Goal: Information Seeking & Learning: Find specific fact

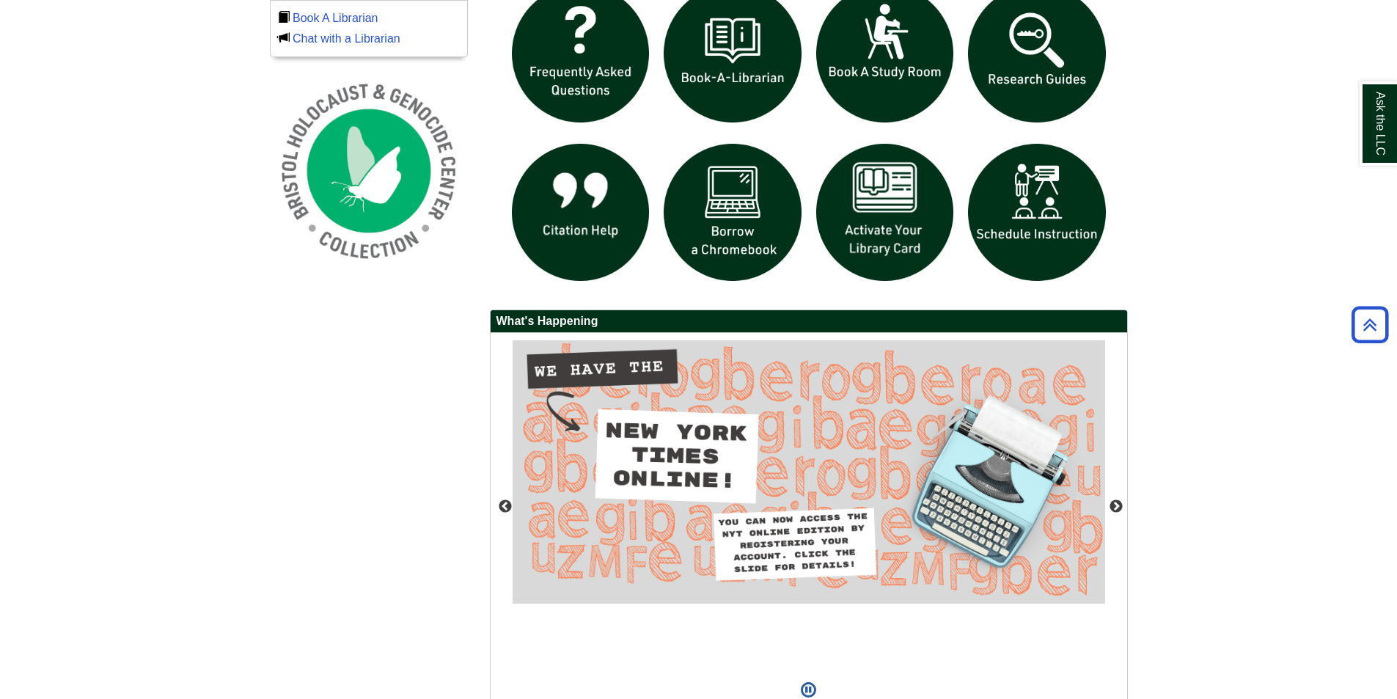
scroll to position [1175, 0]
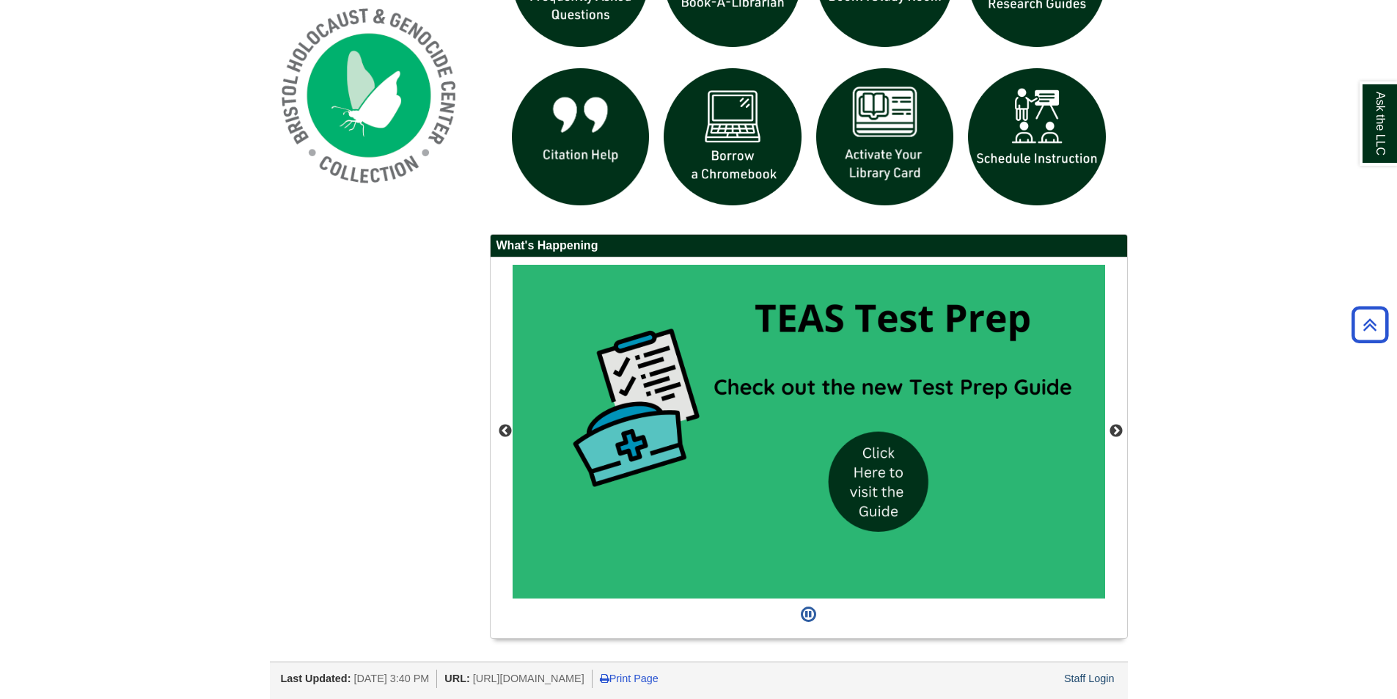
click at [504, 440] on div "Previous Next" at bounding box center [808, 447] width 636 height 380
click at [505, 432] on button "Previous" at bounding box center [505, 431] width 15 height 15
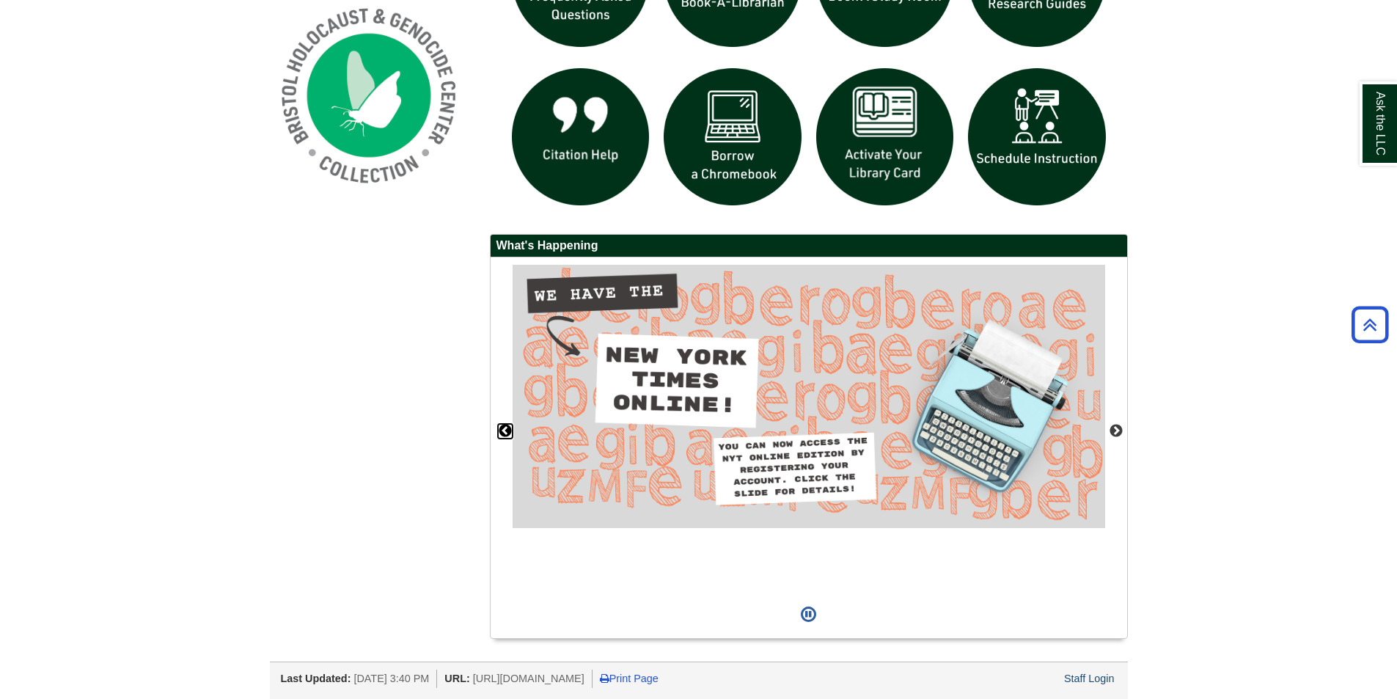
click at [506, 427] on button "Previous" at bounding box center [505, 431] width 15 height 15
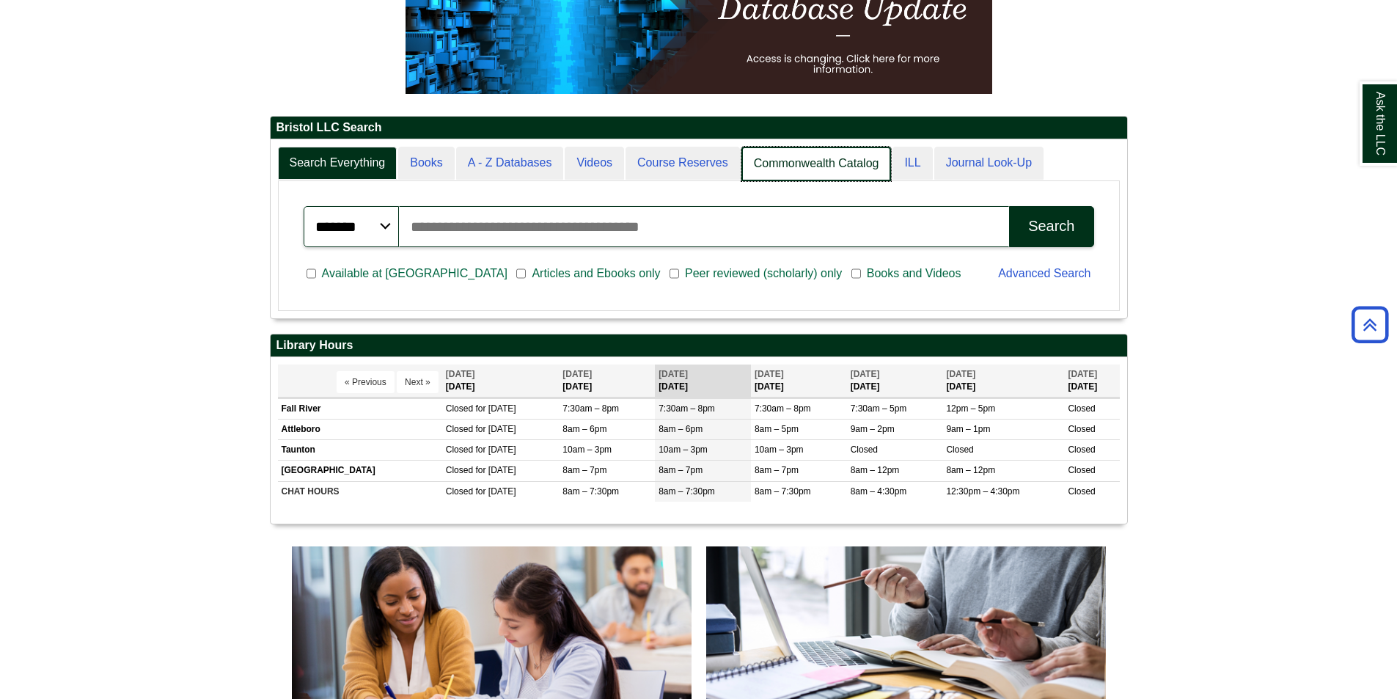
scroll to position [178, 856]
click at [752, 152] on link "Commonwealth Catalog" at bounding box center [816, 164] width 150 height 34
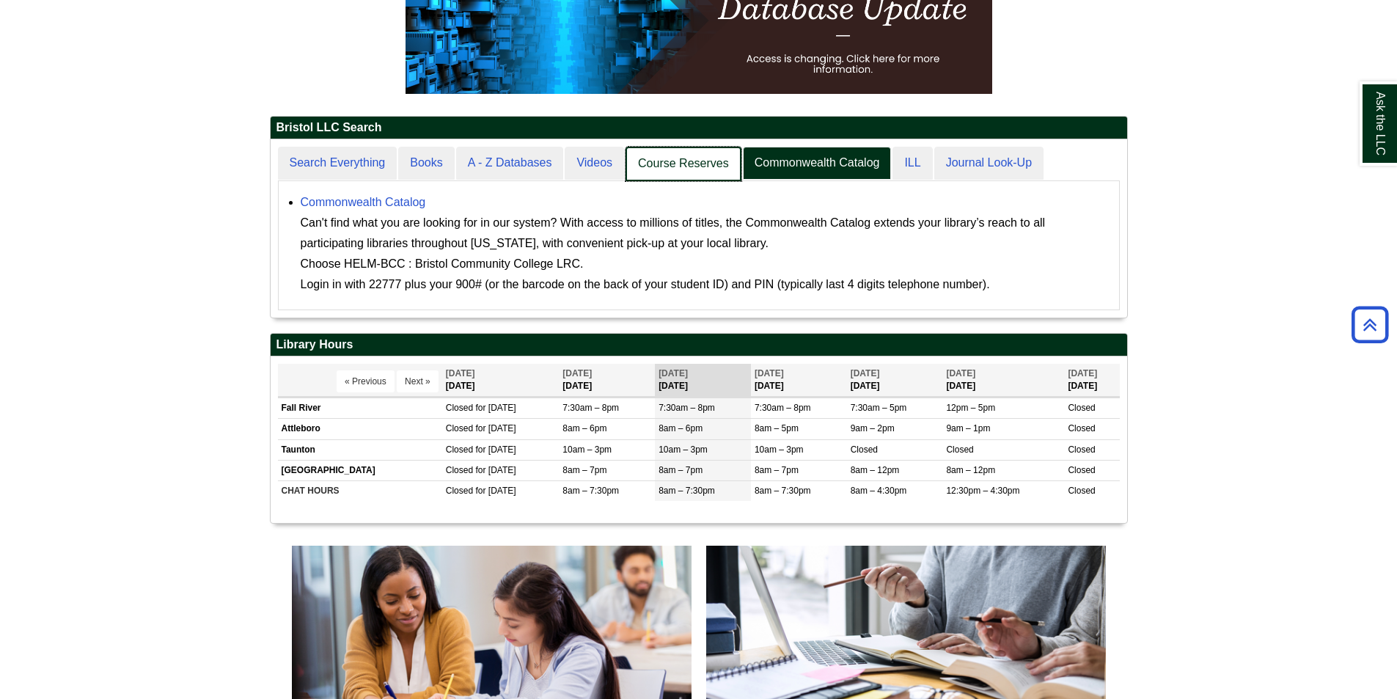
click at [628, 165] on link "Course Reserves" at bounding box center [683, 164] width 116 height 34
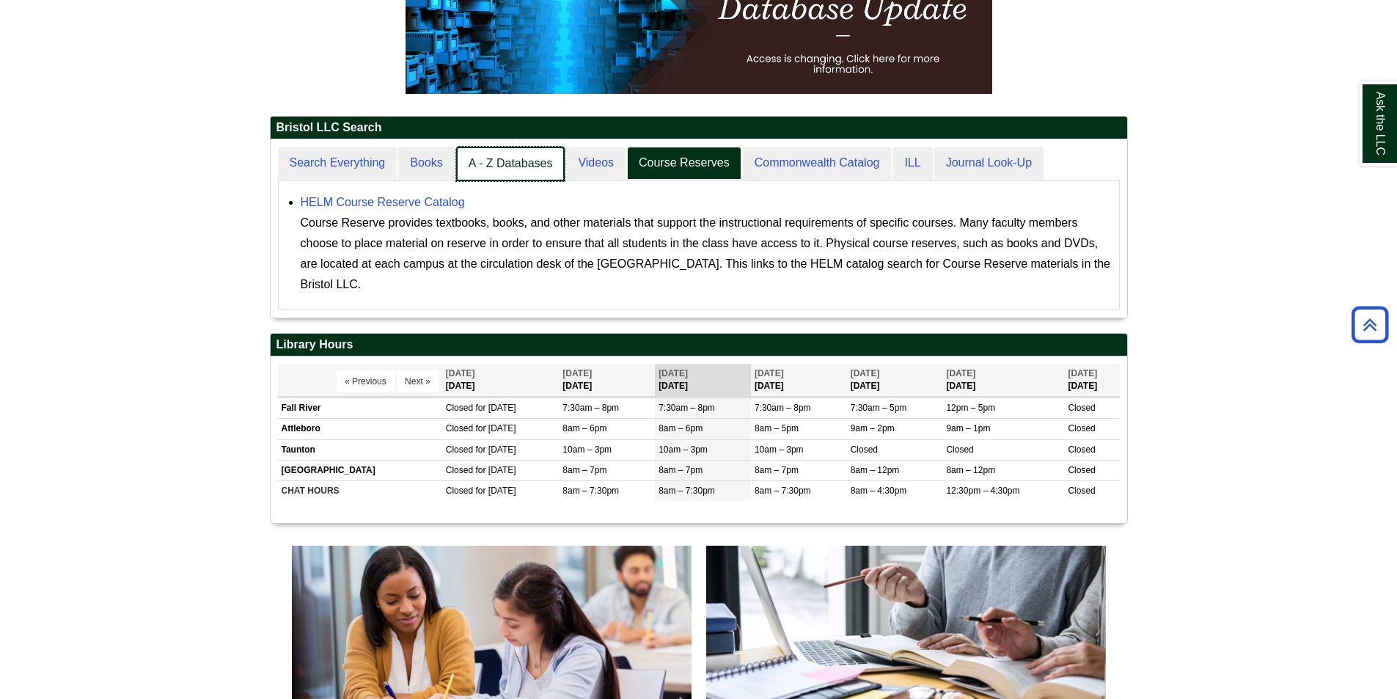
click at [562, 167] on link "A - Z Databases" at bounding box center [510, 164] width 109 height 34
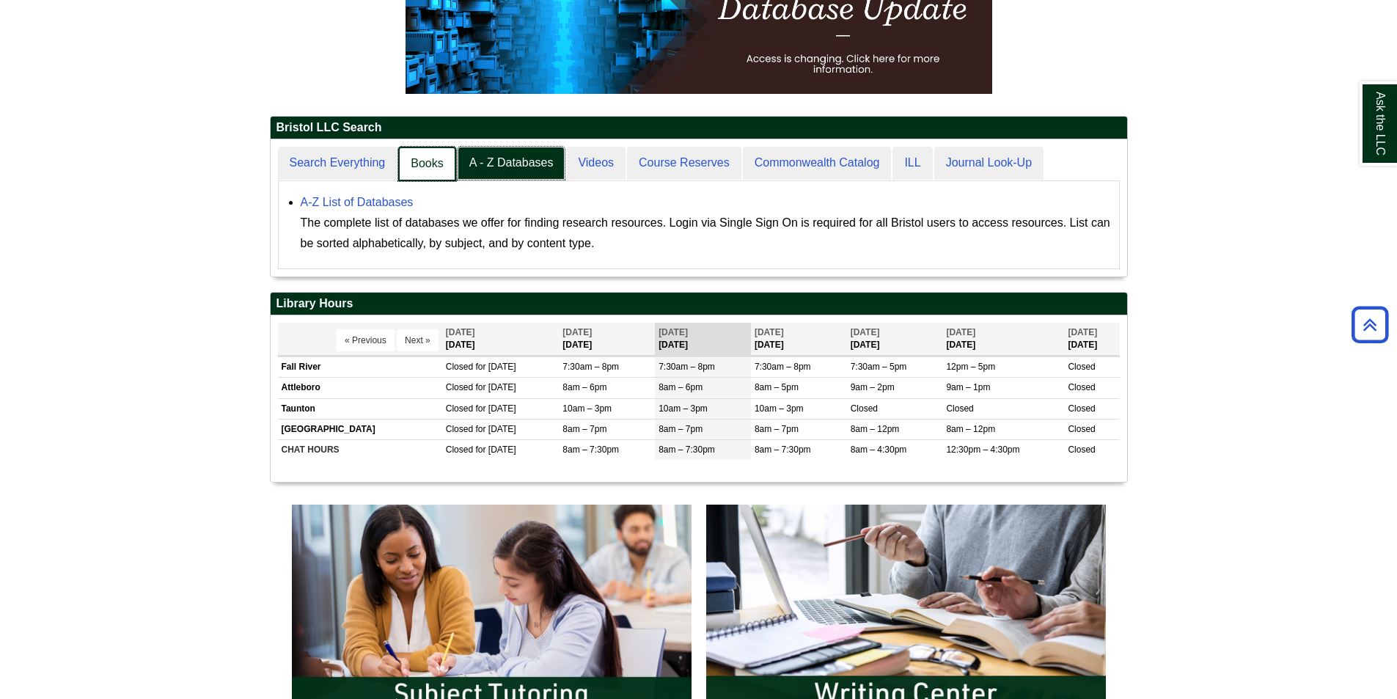
scroll to position [137, 856]
click at [617, 177] on link "Videos" at bounding box center [594, 164] width 61 height 34
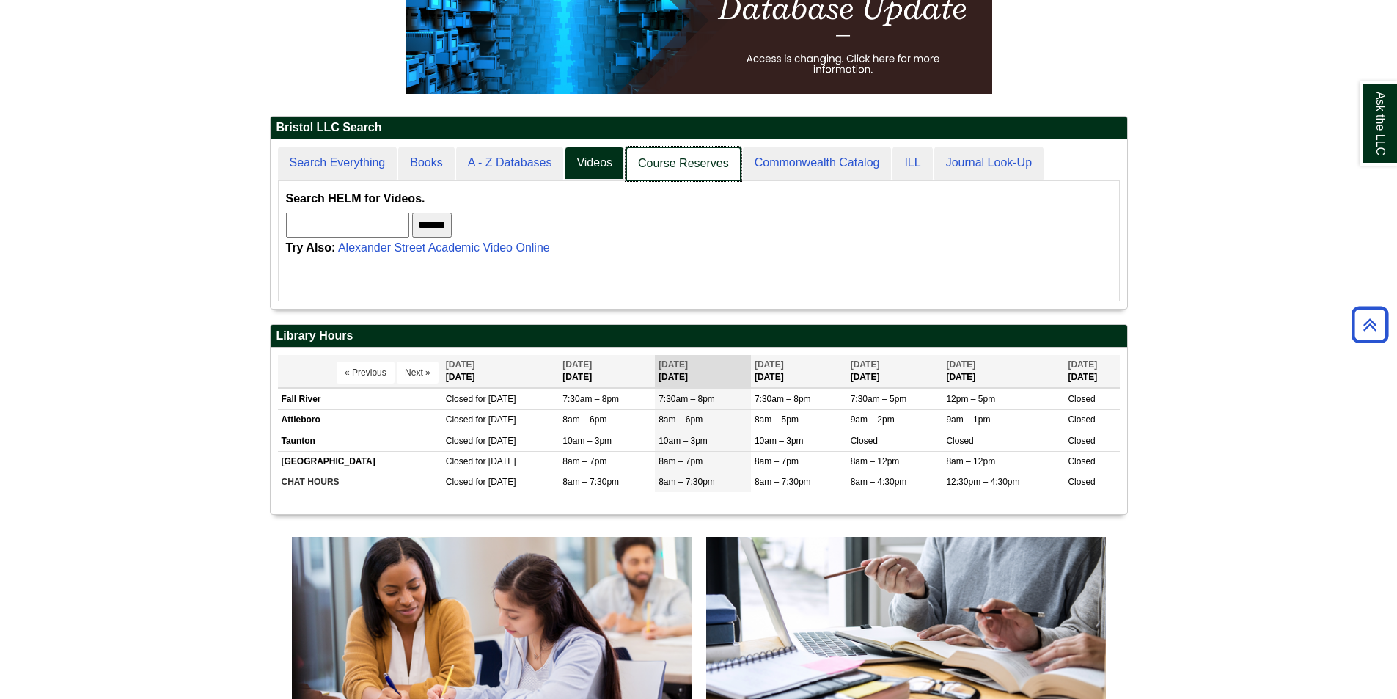
click at [699, 173] on link "Course Reserves" at bounding box center [683, 164] width 116 height 34
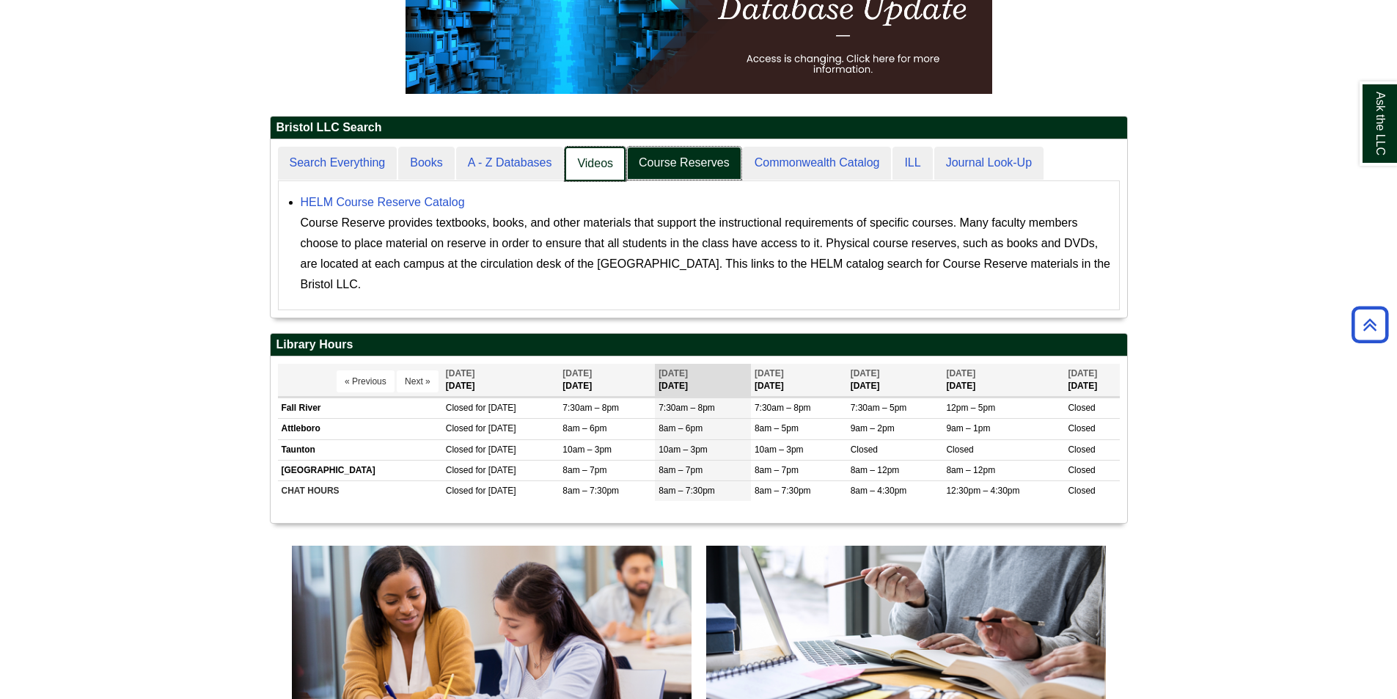
scroll to position [7, 7]
click at [605, 176] on link "Videos" at bounding box center [594, 164] width 61 height 34
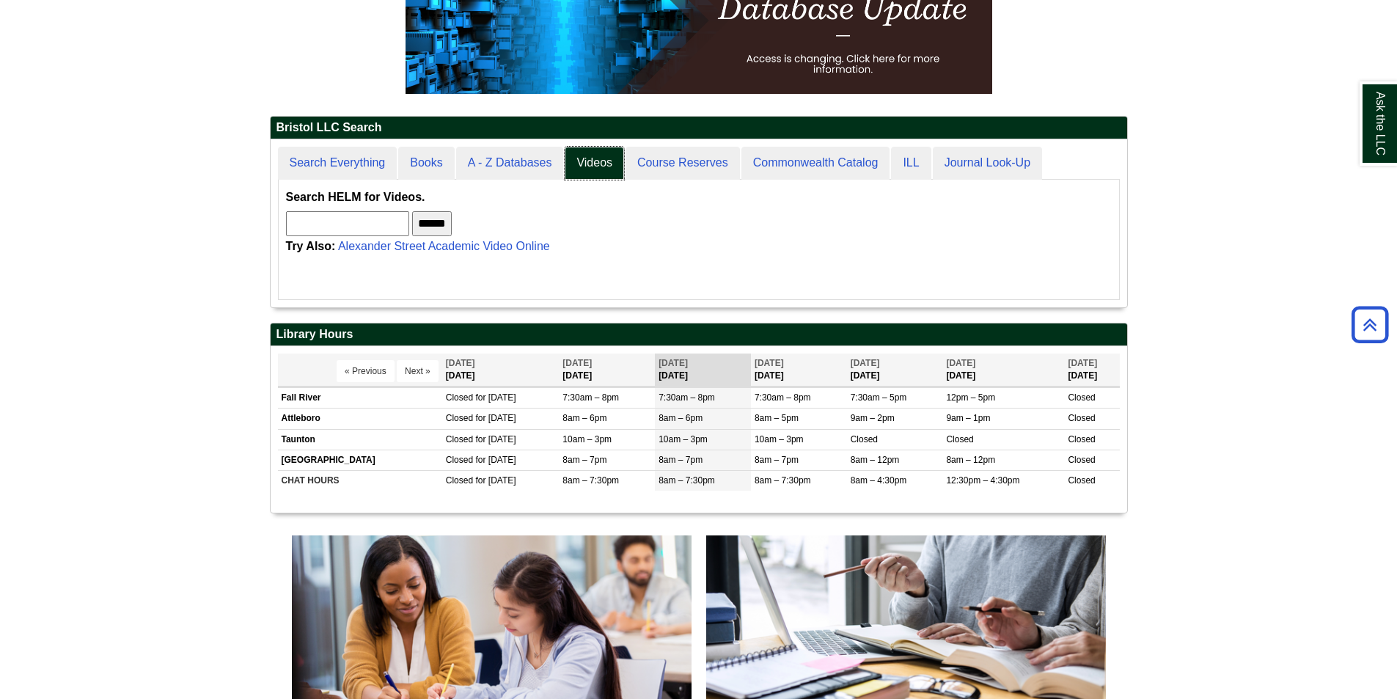
scroll to position [168, 856]
click at [828, 182] on div "******* ***** ****** Search articles, books, journals & more Search Available a…" at bounding box center [699, 240] width 842 height 120
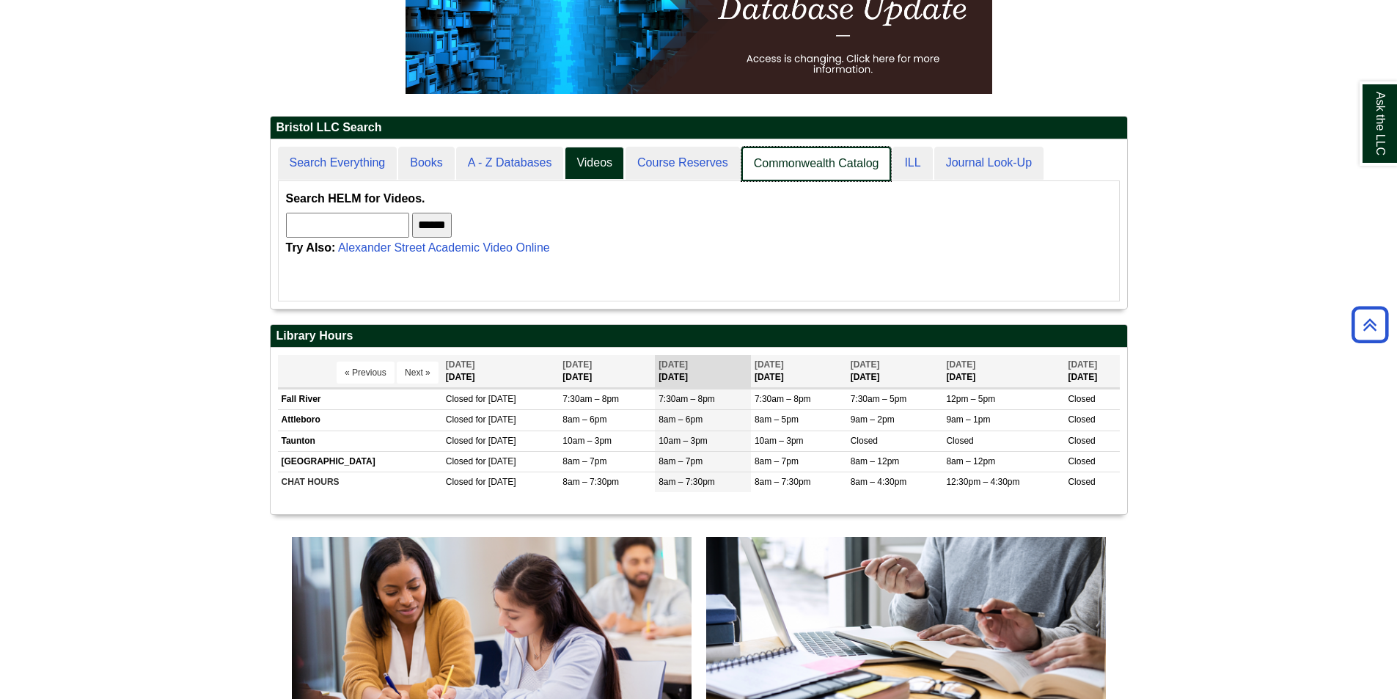
scroll to position [169, 856]
click at [839, 166] on link "Commonwealth Catalog" at bounding box center [816, 164] width 150 height 34
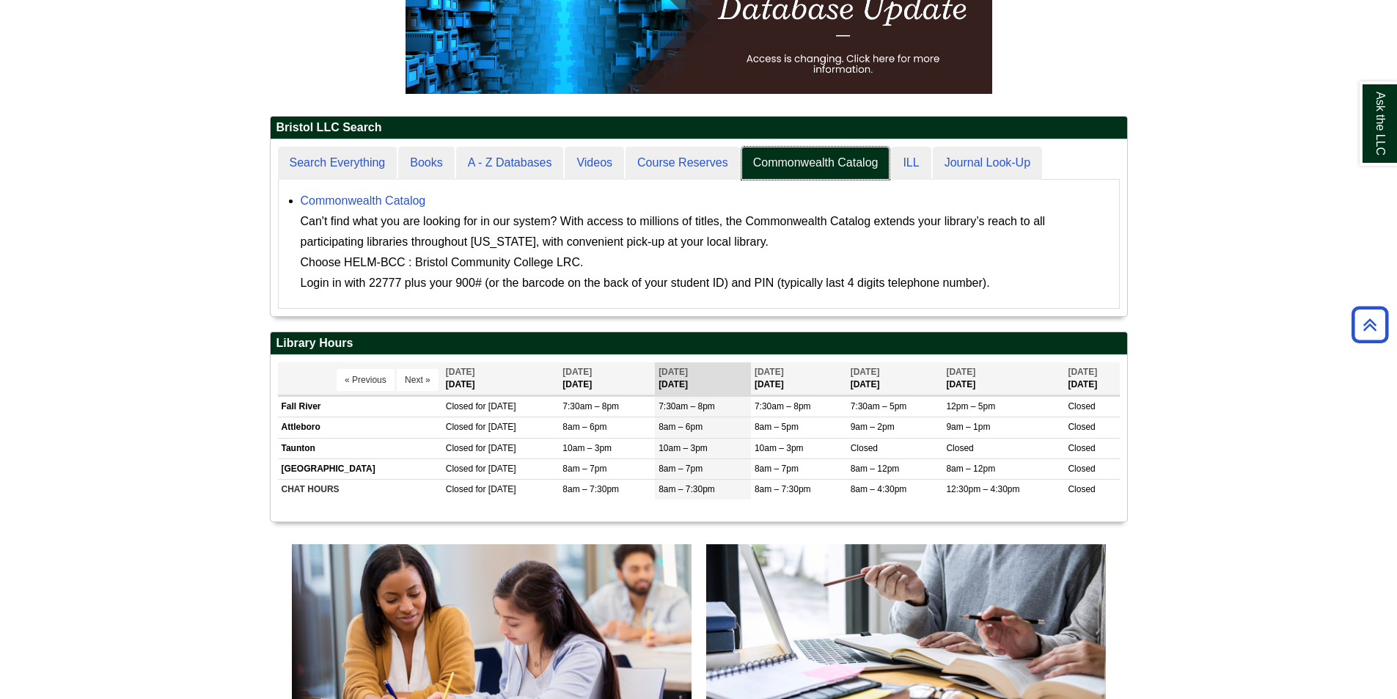
scroll to position [7, 7]
click at [1001, 184] on div "******* ***** ****** Search articles, books, journals & more Search Available a…" at bounding box center [699, 244] width 842 height 129
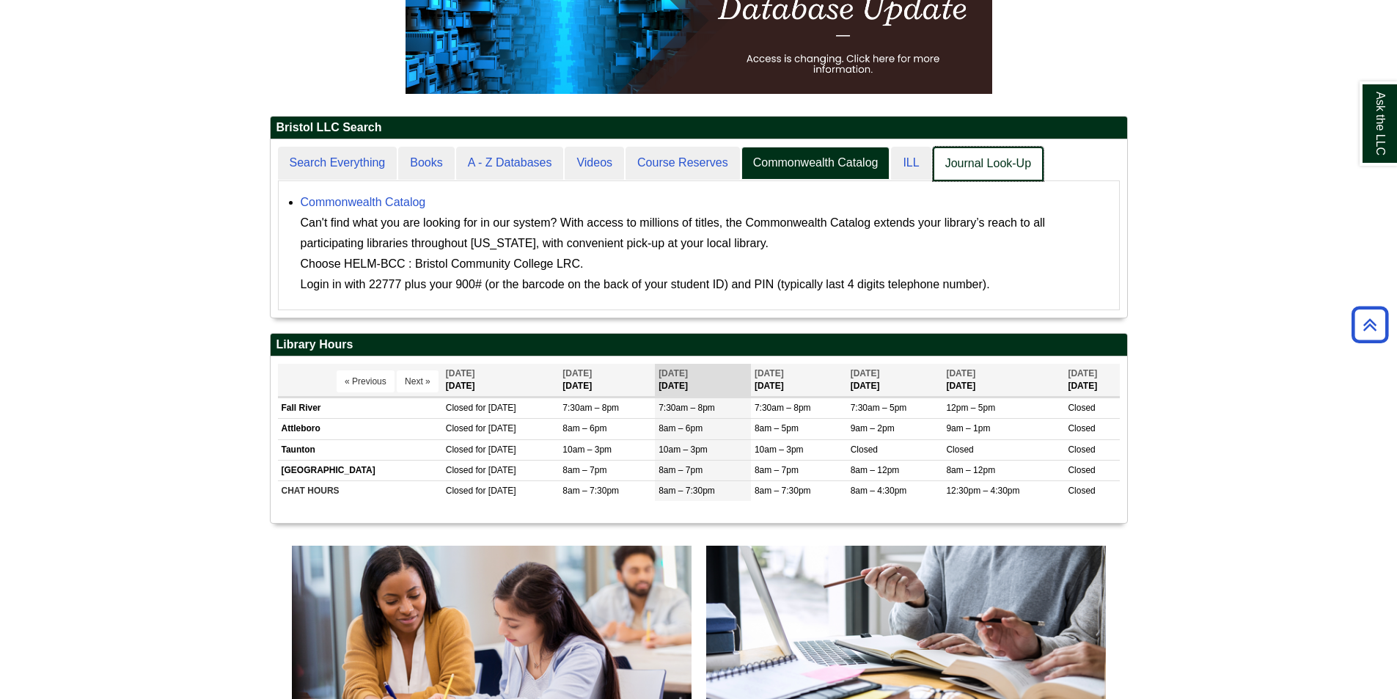
click at [1002, 169] on link "Journal Look-Up" at bounding box center [987, 164] width 111 height 34
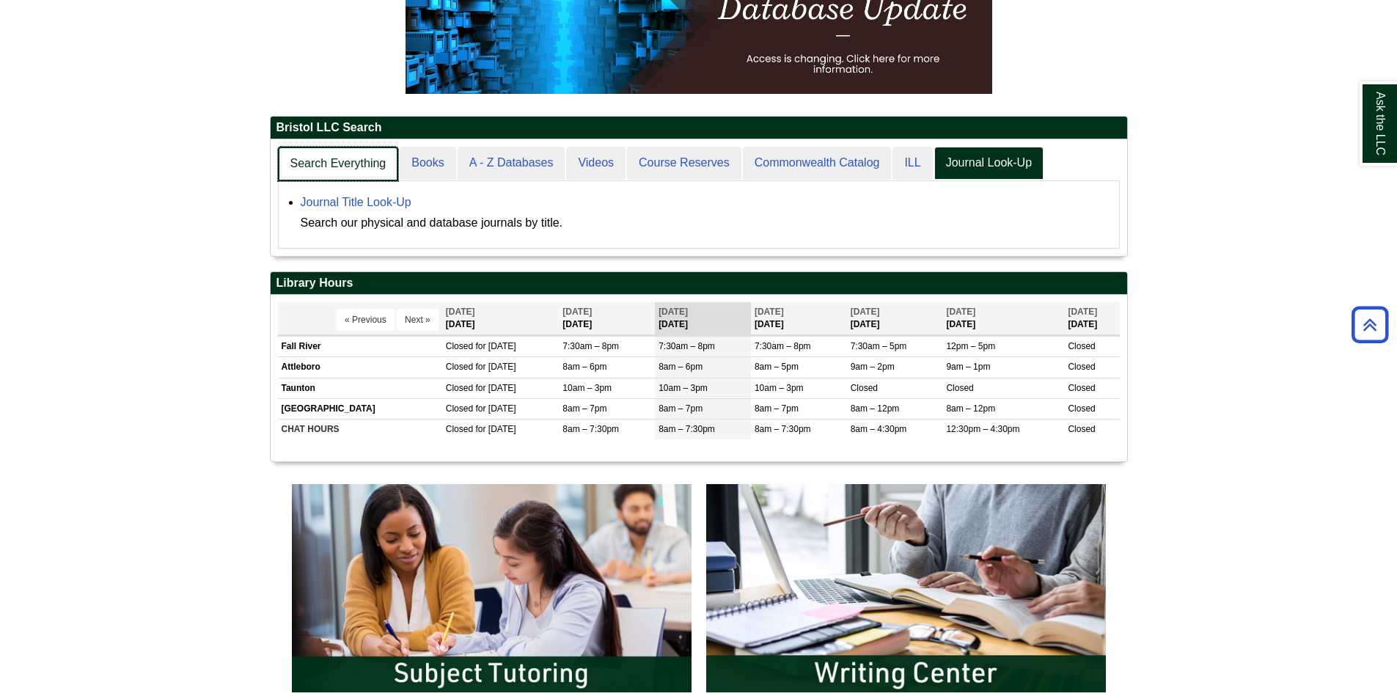
click at [352, 159] on link "Search Everything" at bounding box center [338, 164] width 121 height 34
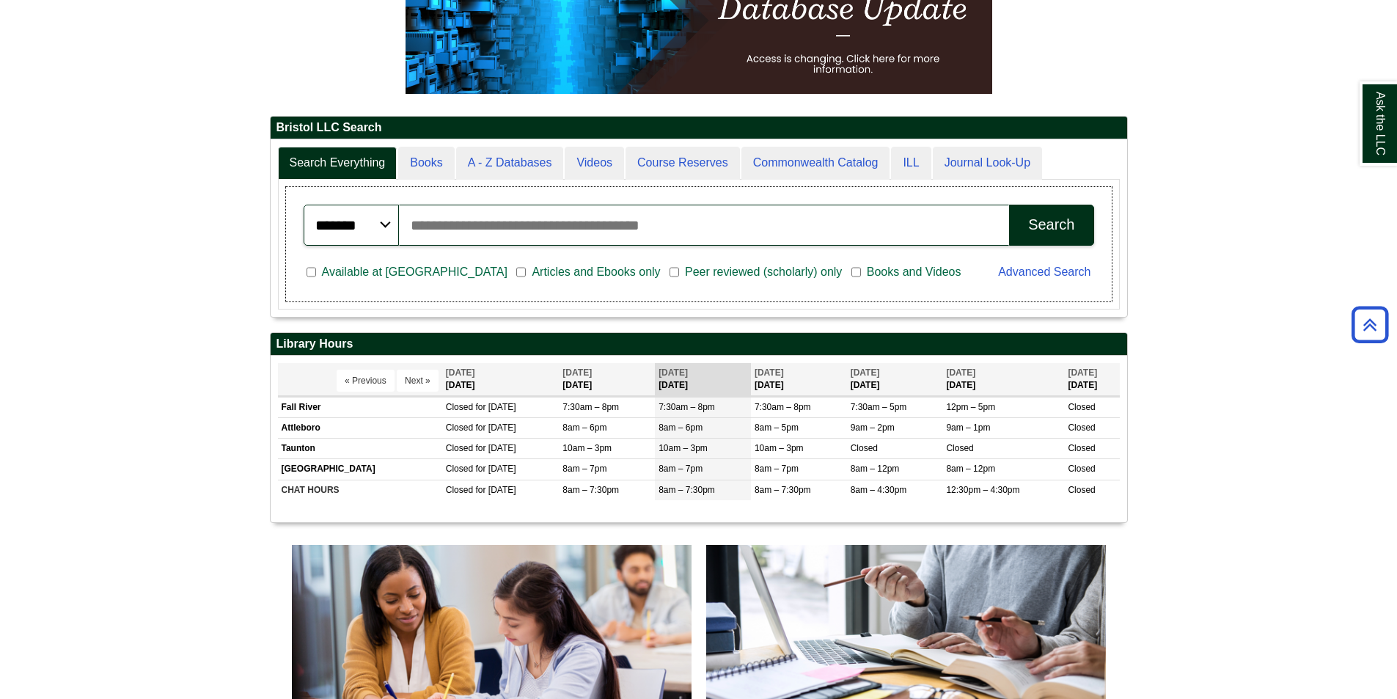
click at [576, 269] on div "Available at [GEOGRAPHIC_DATA] Articles and Ebooks only [PERSON_NAME] reviewed …" at bounding box center [642, 273] width 695 height 38
click at [604, 228] on input "Search articles, books, journals & more" at bounding box center [704, 225] width 611 height 41
type input "********"
click at [1009, 205] on button "Search" at bounding box center [1051, 225] width 84 height 41
